Goal: Task Accomplishment & Management: Manage account settings

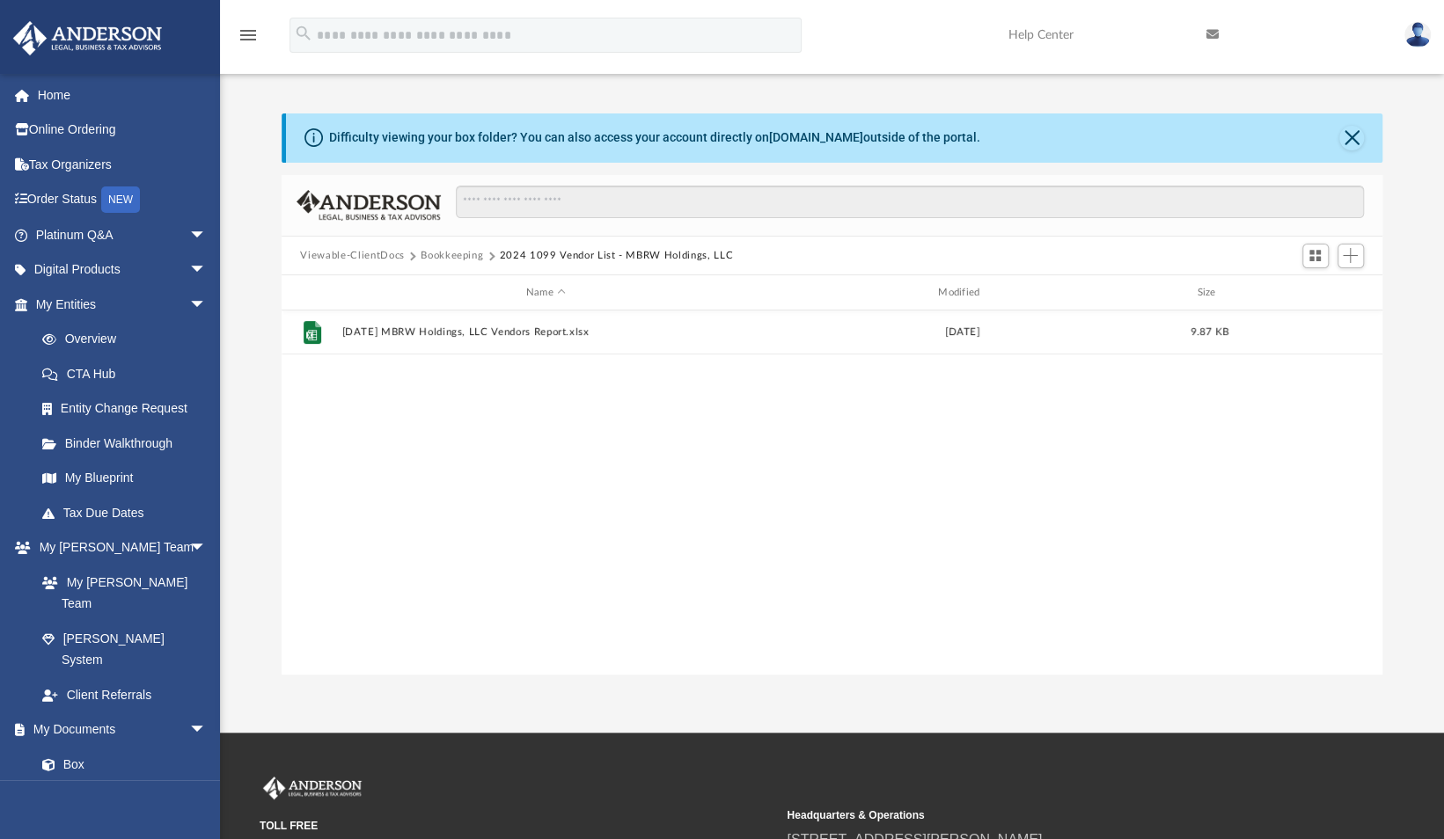
scroll to position [386, 1087]
click at [96, 516] on link "Tax Due Dates" at bounding box center [129, 512] width 208 height 35
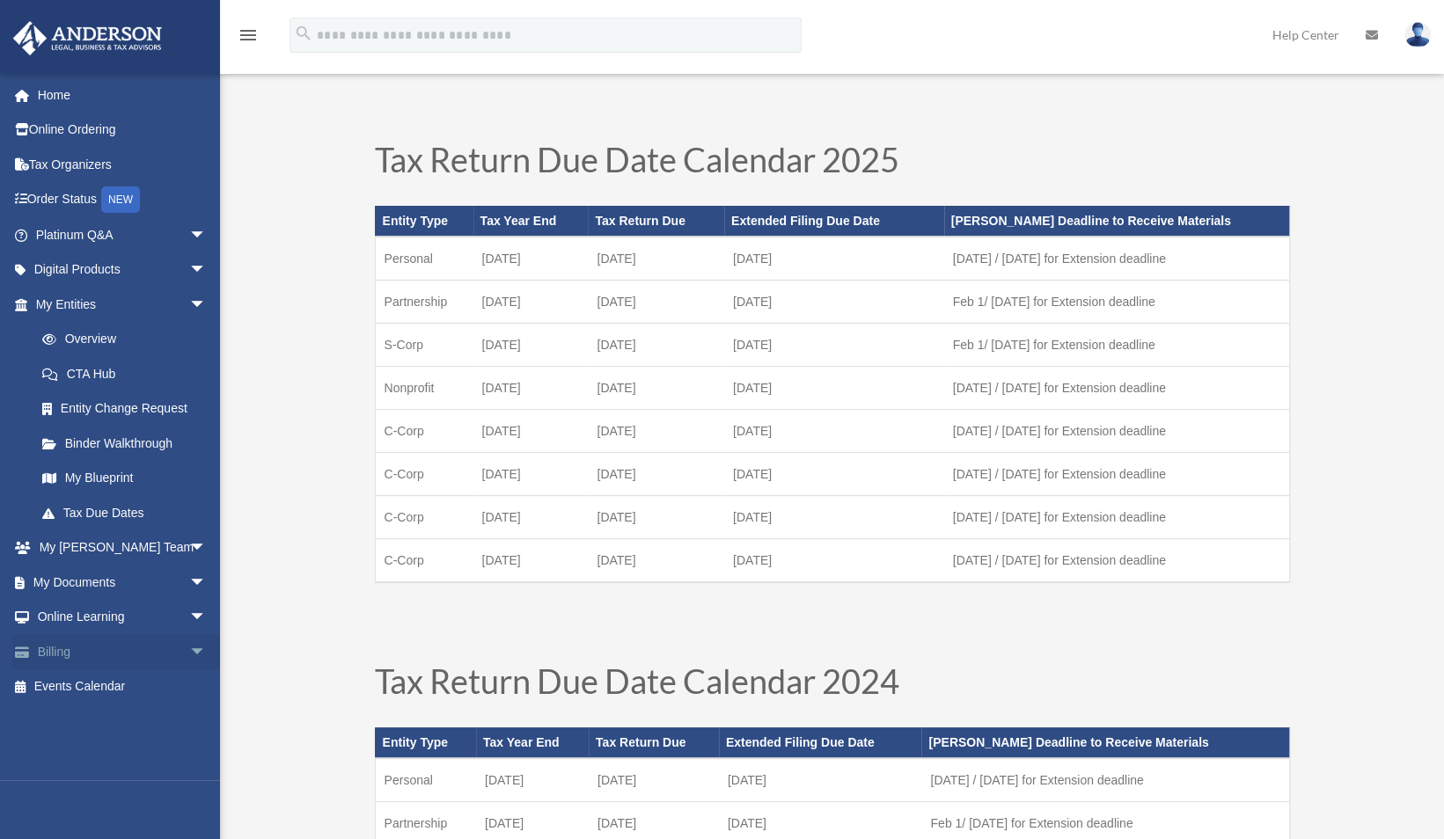
click at [53, 653] on link "Billing arrow_drop_down" at bounding box center [122, 651] width 221 height 35
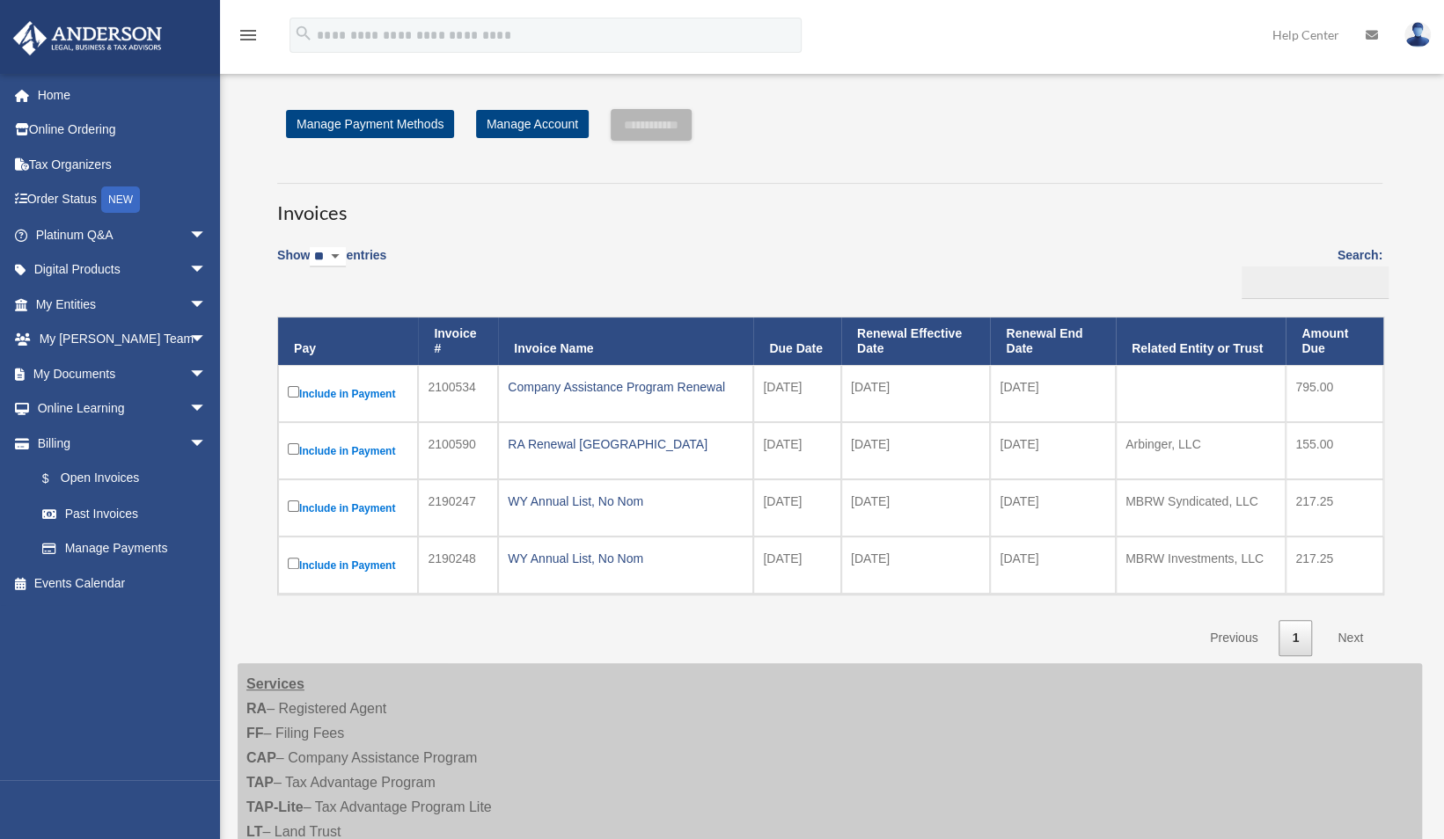
click at [1264, 540] on td "MBRW Investments, LLC" at bounding box center [1200, 565] width 170 height 57
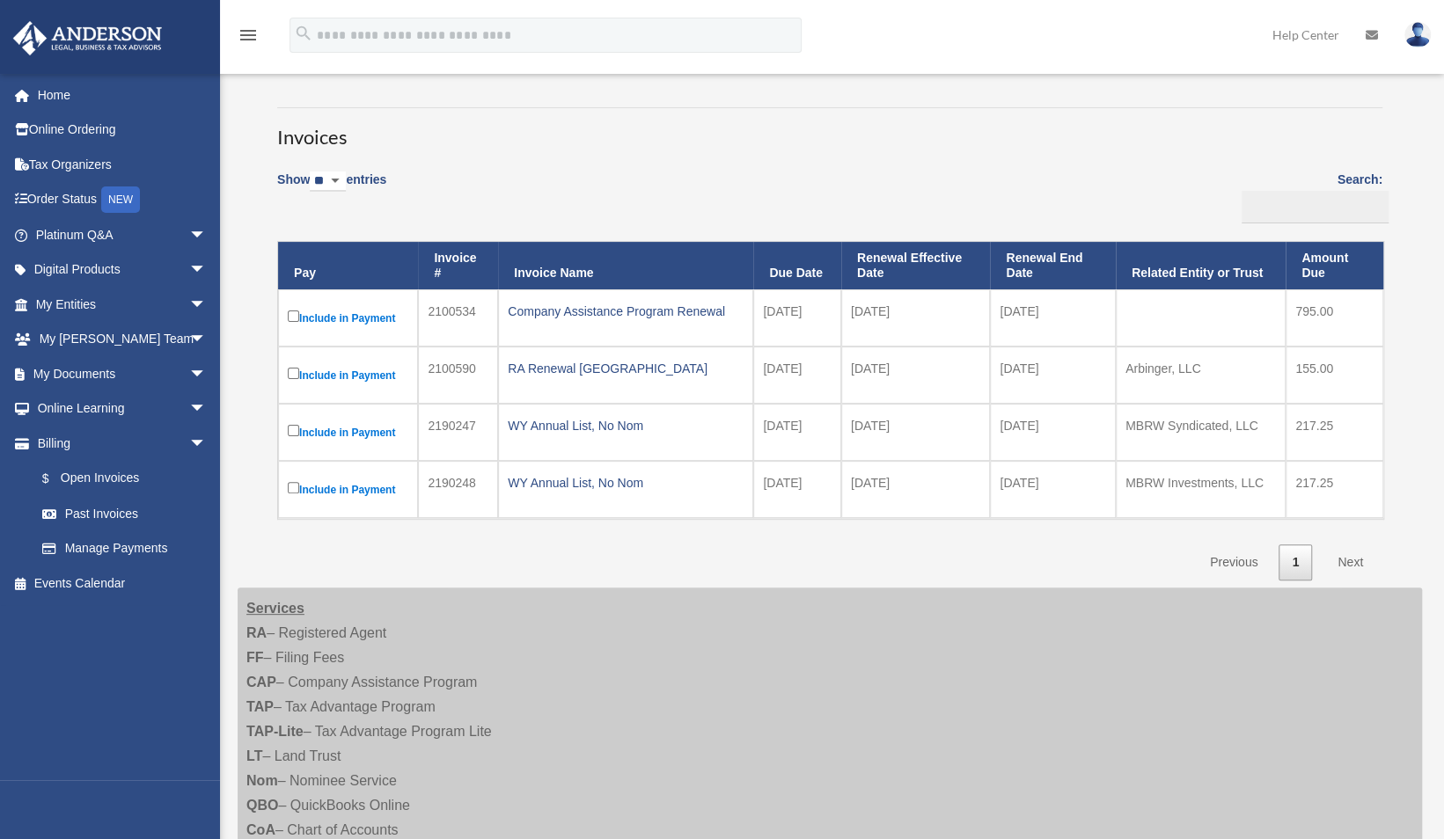
scroll to position [74, 0]
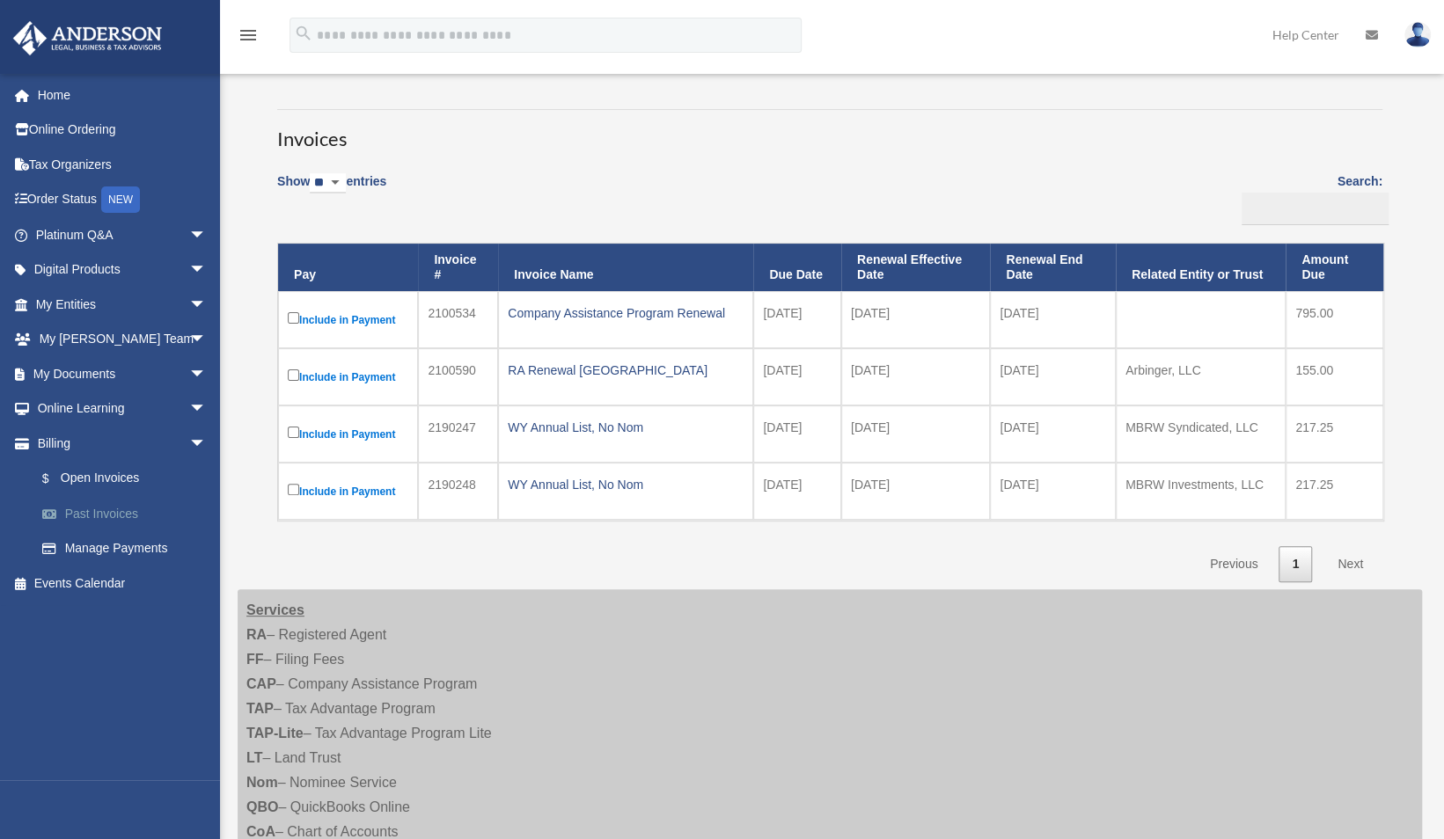
click at [99, 514] on link "Past Invoices" at bounding box center [129, 513] width 208 height 35
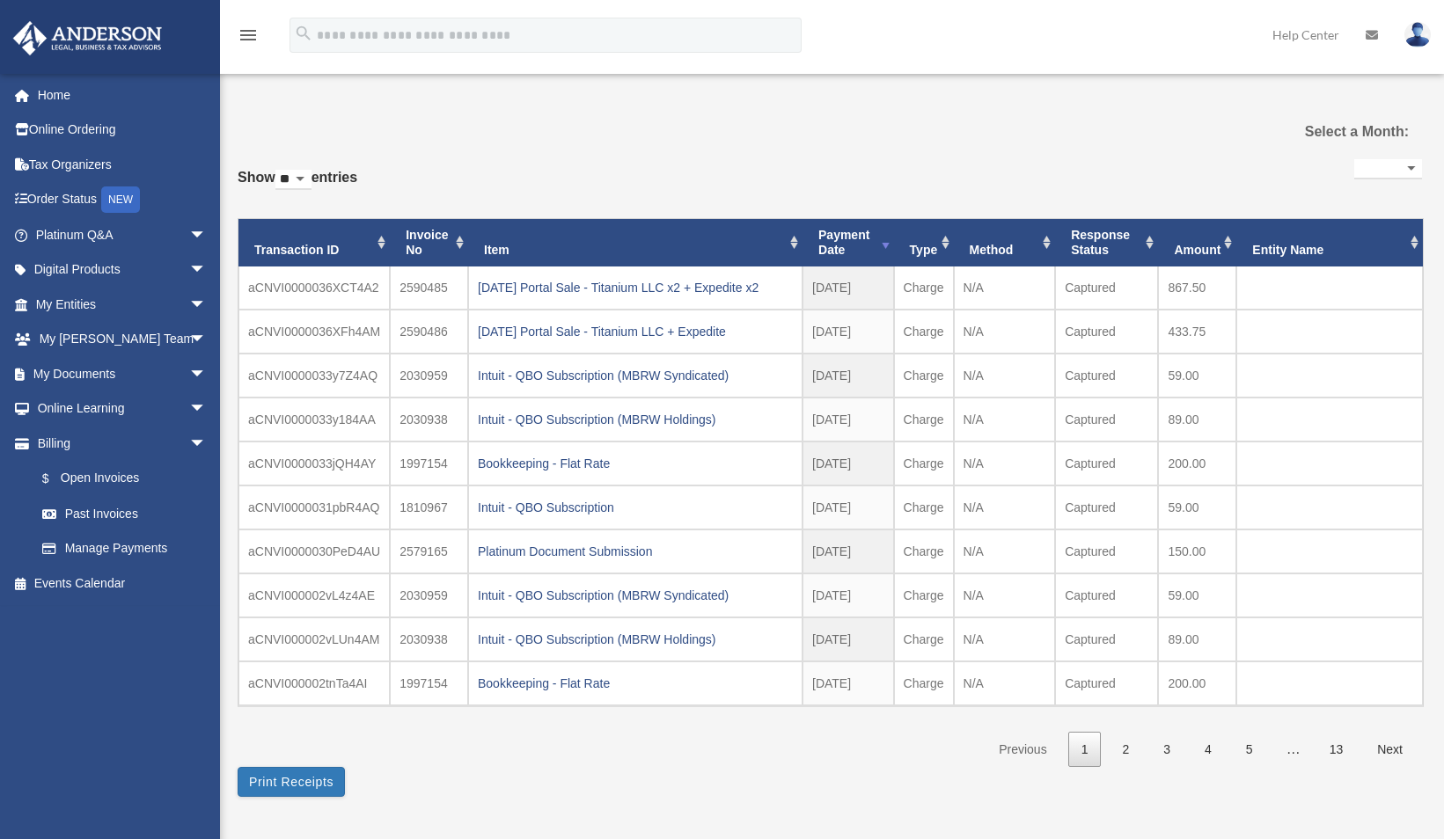
select select
click at [112, 477] on link "$ Open Invoices" at bounding box center [129, 479] width 208 height 36
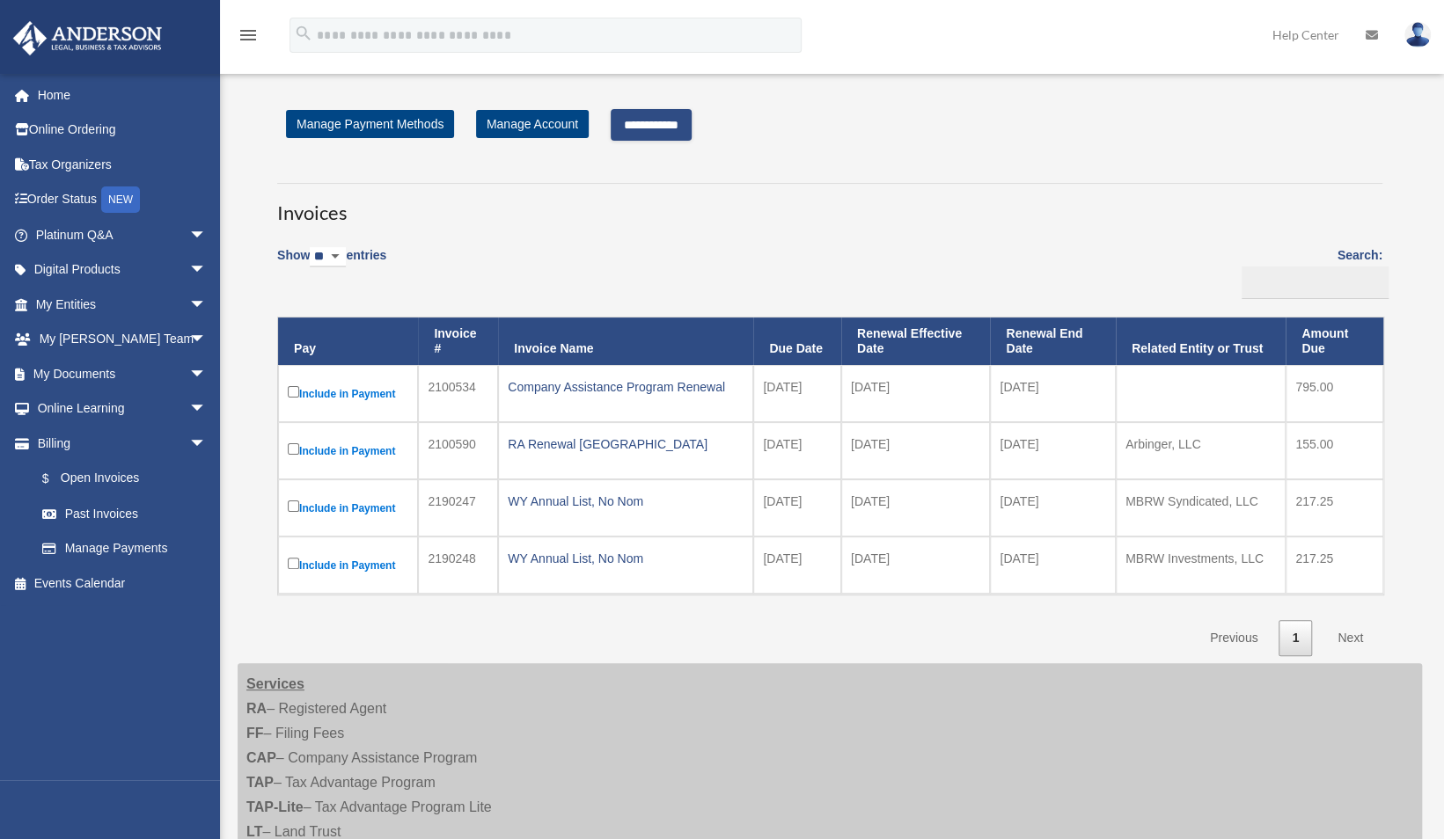
click at [292, 384] on label "Include in Payment" at bounding box center [348, 394] width 121 height 22
click at [861, 145] on div "**********" at bounding box center [829, 382] width 1131 height 546
